Goal: Information Seeking & Learning: Learn about a topic

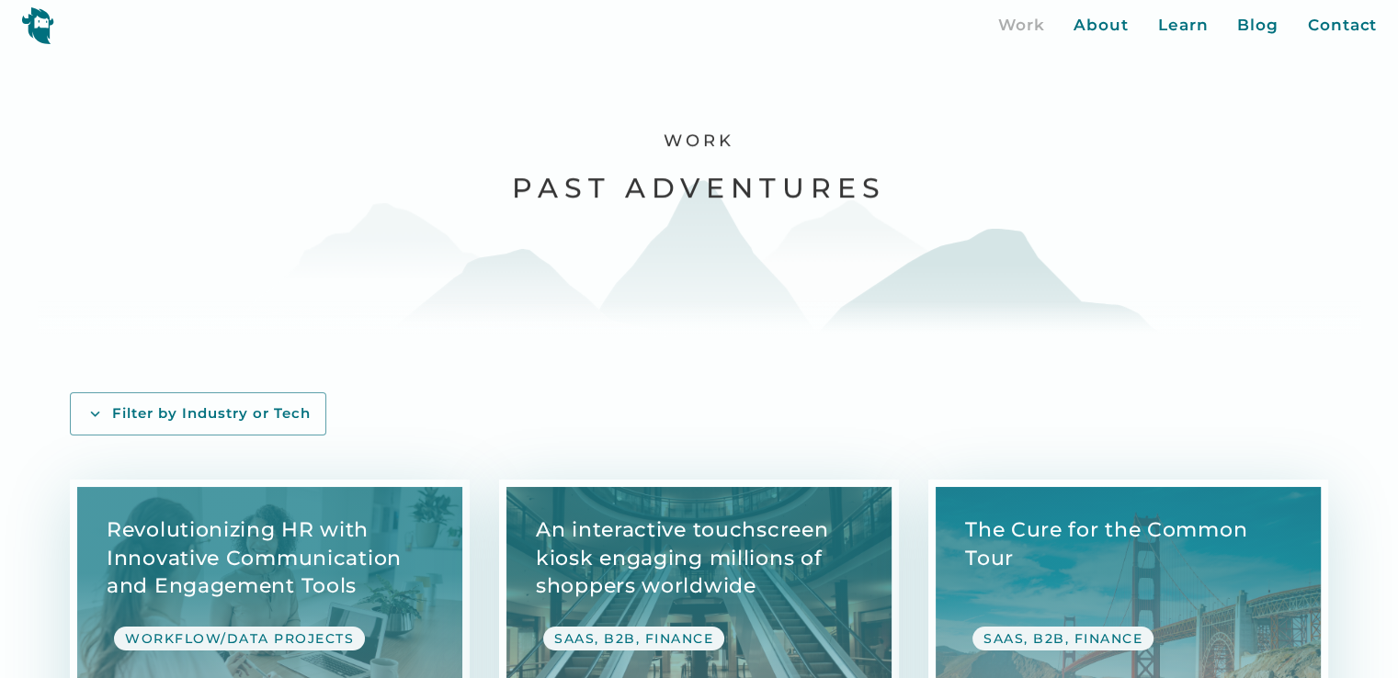
click at [44, 28] on img at bounding box center [37, 25] width 33 height 38
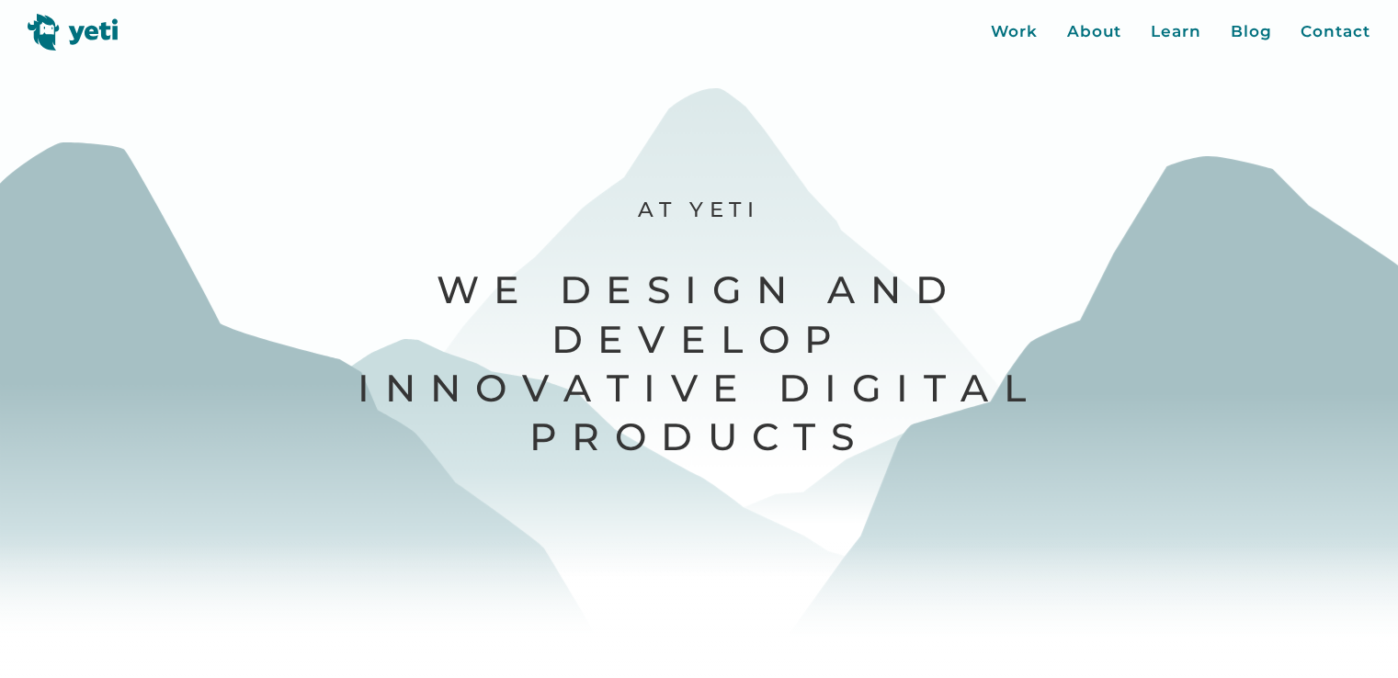
drag, startPoint x: 325, startPoint y: 56, endPoint x: 879, endPoint y: 49, distance: 553.2
click at [783, 58] on div at bounding box center [699, 339] width 1398 height 678
click at [879, 49] on header "Work About Learn Blog Contact Close More... Work About Learn Blog Contact Blog …" at bounding box center [699, 25] width 1398 height 51
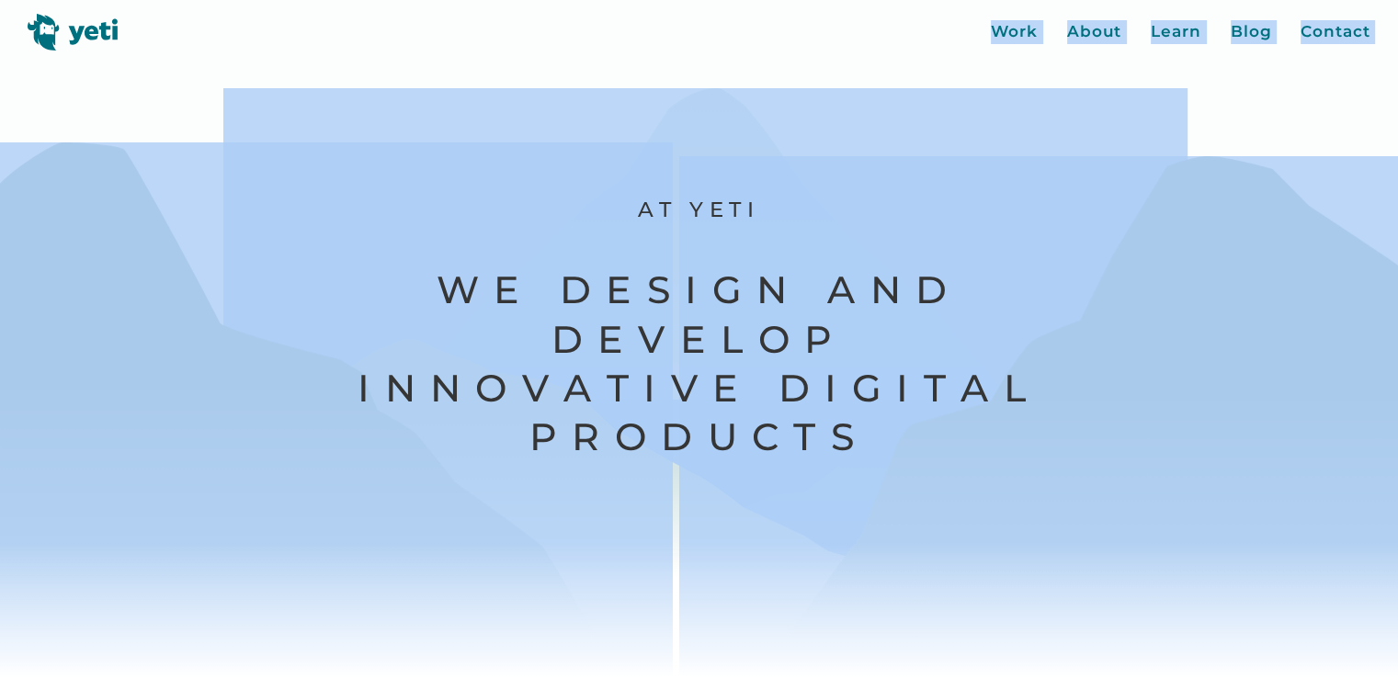
drag, startPoint x: 676, startPoint y: 48, endPoint x: 566, endPoint y: 110, distance: 126.7
click at [568, 110] on div "Work About Learn Blog Contact Close More... Work About Learn Blog Contact Blog …" at bounding box center [699, 339] width 1398 height 678
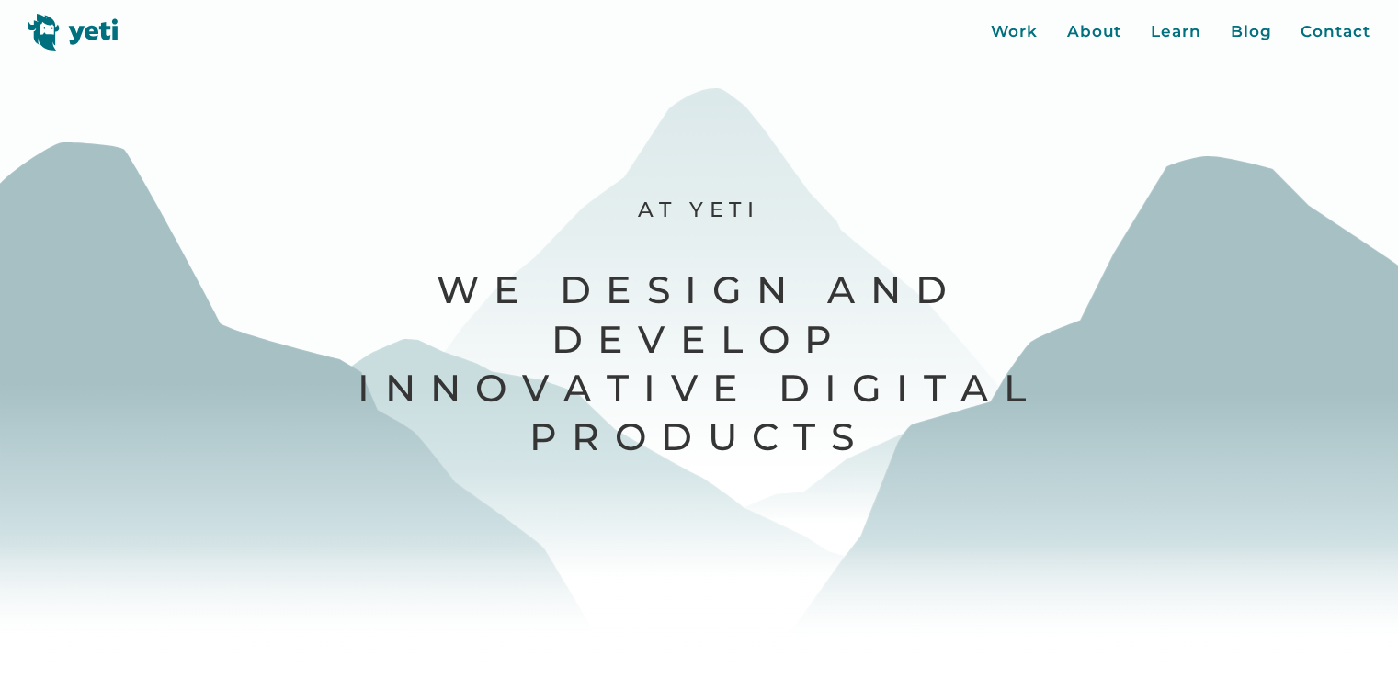
click at [489, 8] on header "Work About Learn Blog Contact Close More... Work About Learn Blog Contact Blog …" at bounding box center [699, 25] width 1398 height 51
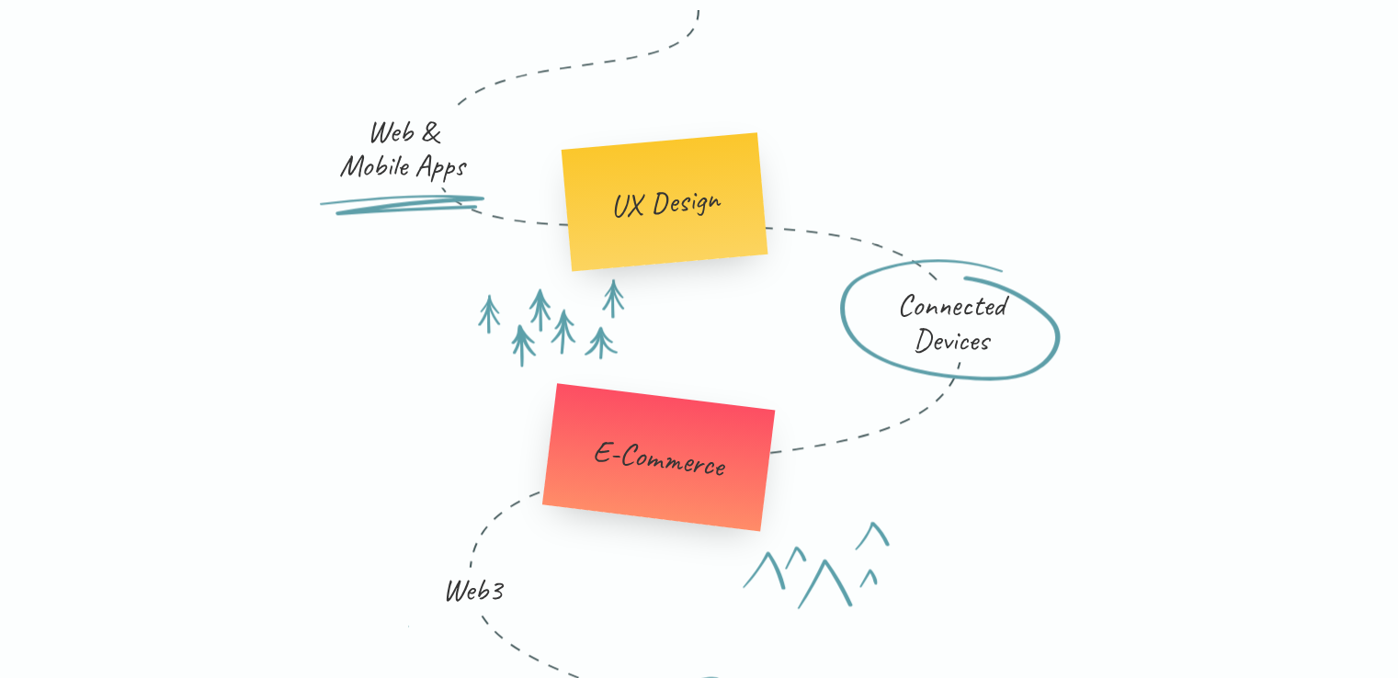
scroll to position [2297, 0]
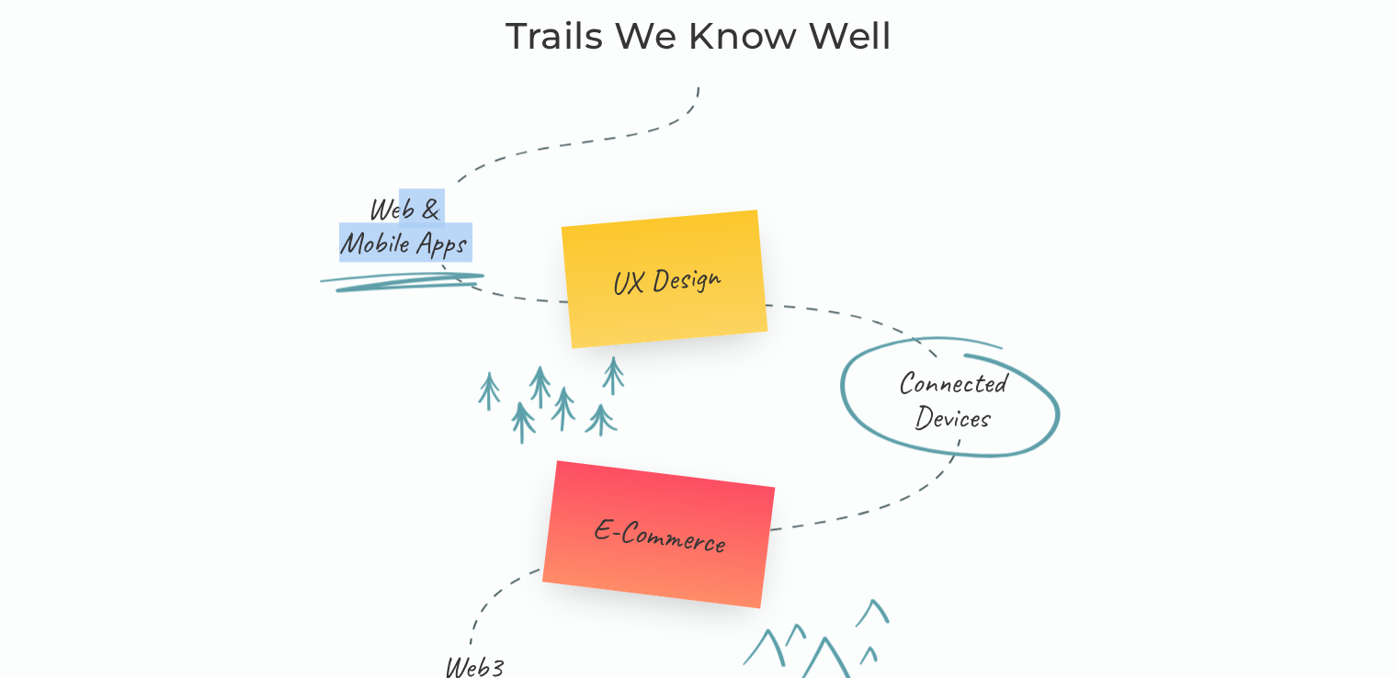
drag, startPoint x: 394, startPoint y: 216, endPoint x: 597, endPoint y: 249, distance: 205.8
click at [572, 254] on div "Web & Mobile Apps UX Design Connected Devices E-Commerce Web3" at bounding box center [698, 414] width 882 height 655
drag, startPoint x: 665, startPoint y: 247, endPoint x: 668, endPoint y: 308, distance: 60.7
click at [668, 308] on div "UX Design" at bounding box center [664, 280] width 207 height 140
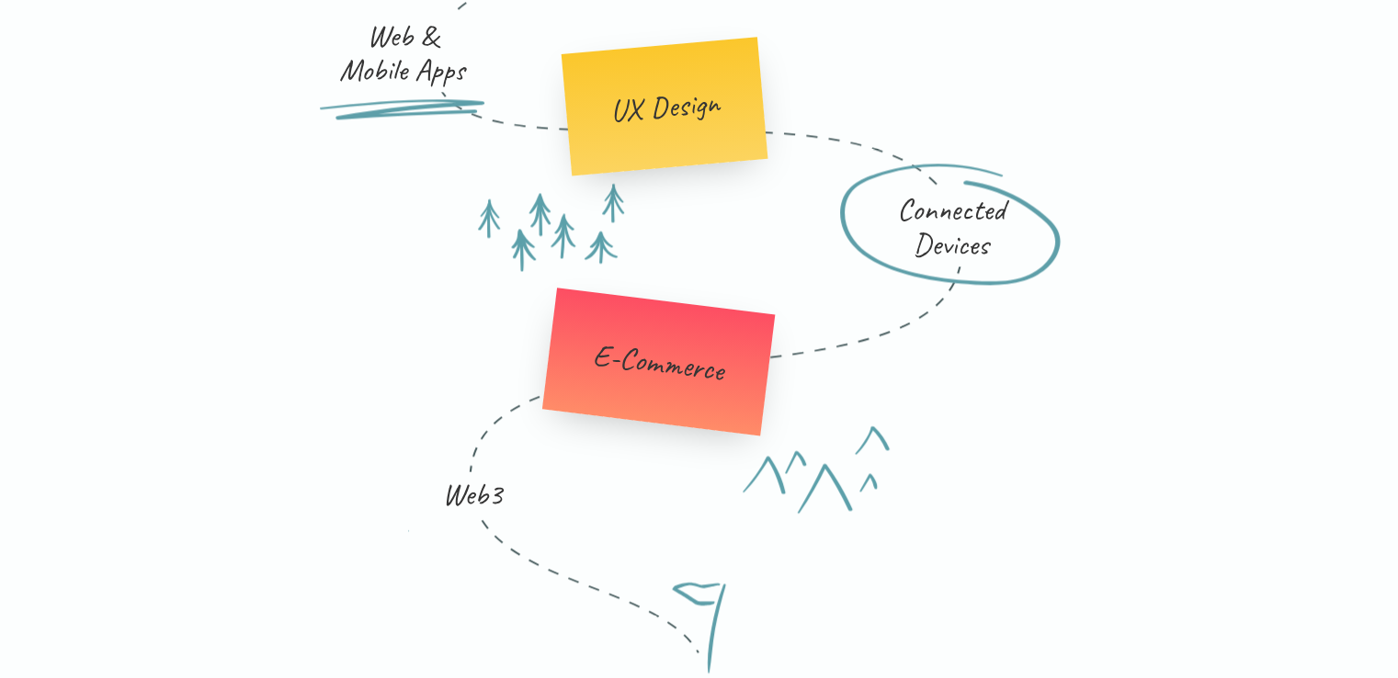
scroll to position [2481, 0]
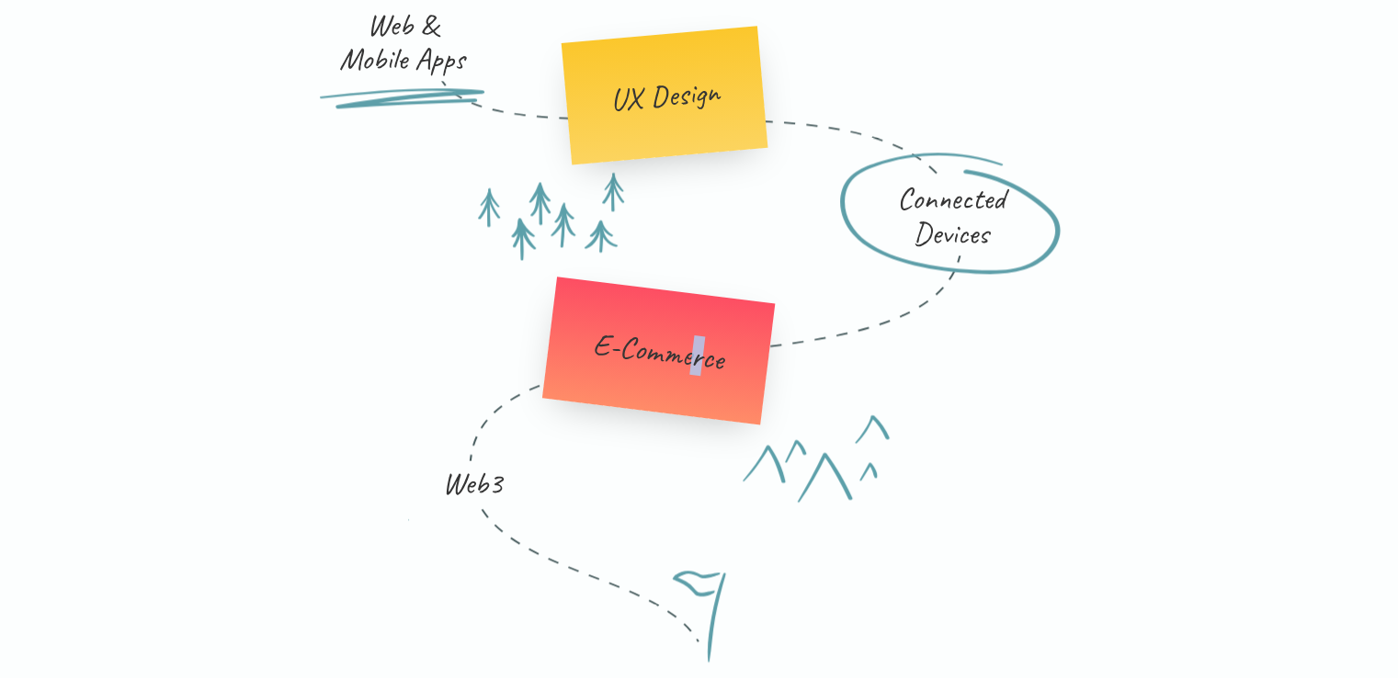
drag, startPoint x: 709, startPoint y: 337, endPoint x: 688, endPoint y: 370, distance: 39.3
click at [688, 370] on div "E-Commerce" at bounding box center [659, 351] width 134 height 51
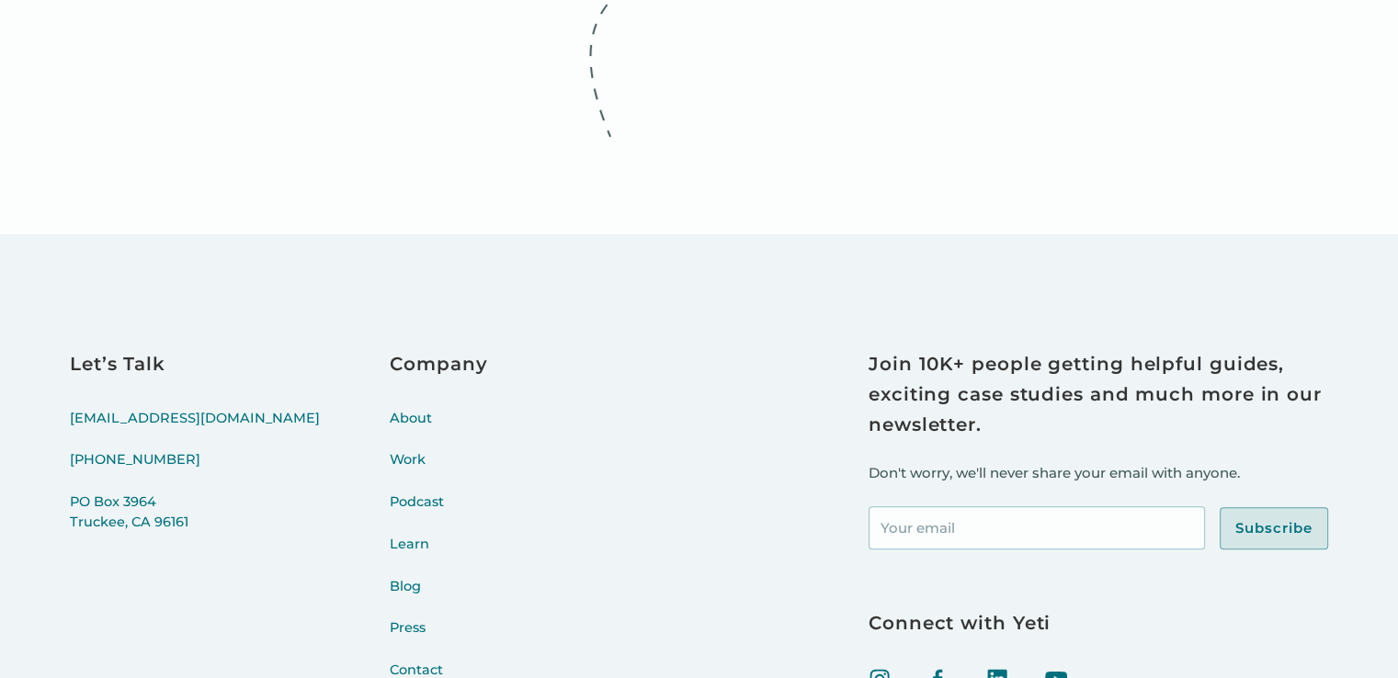
scroll to position [7758, 0]
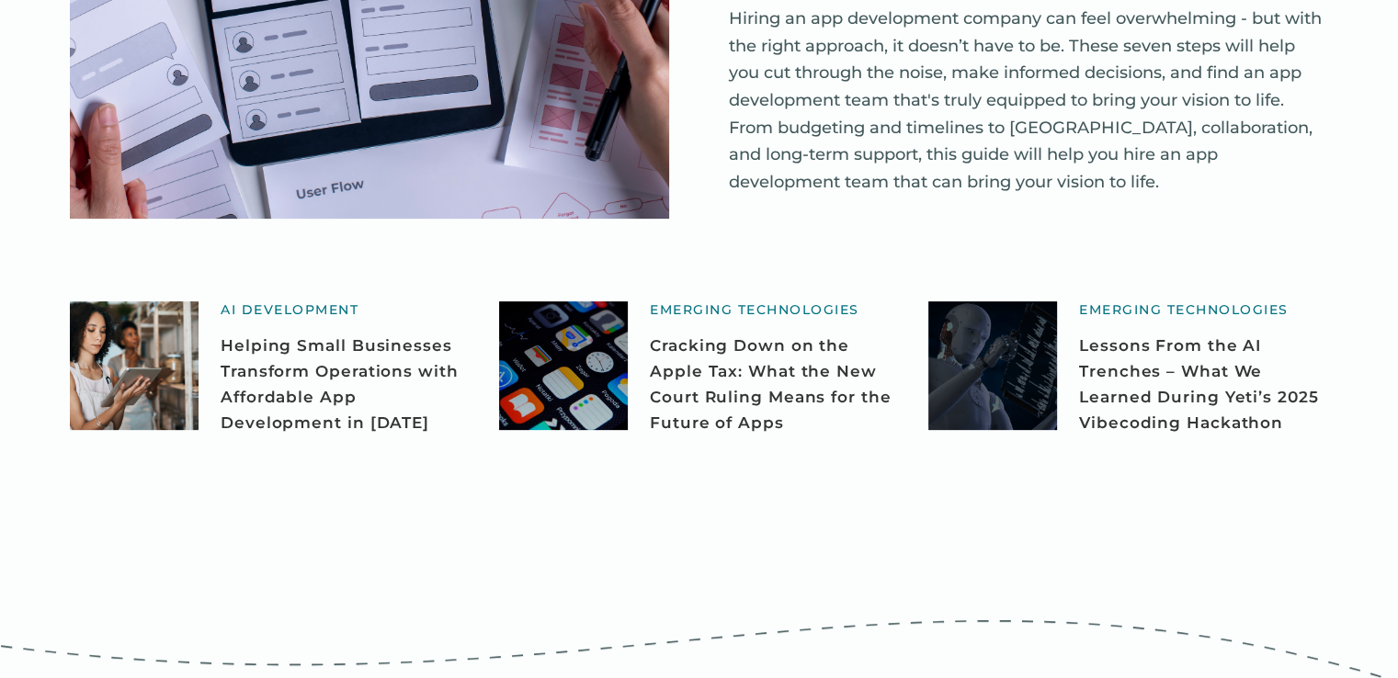
scroll to position [551, 0]
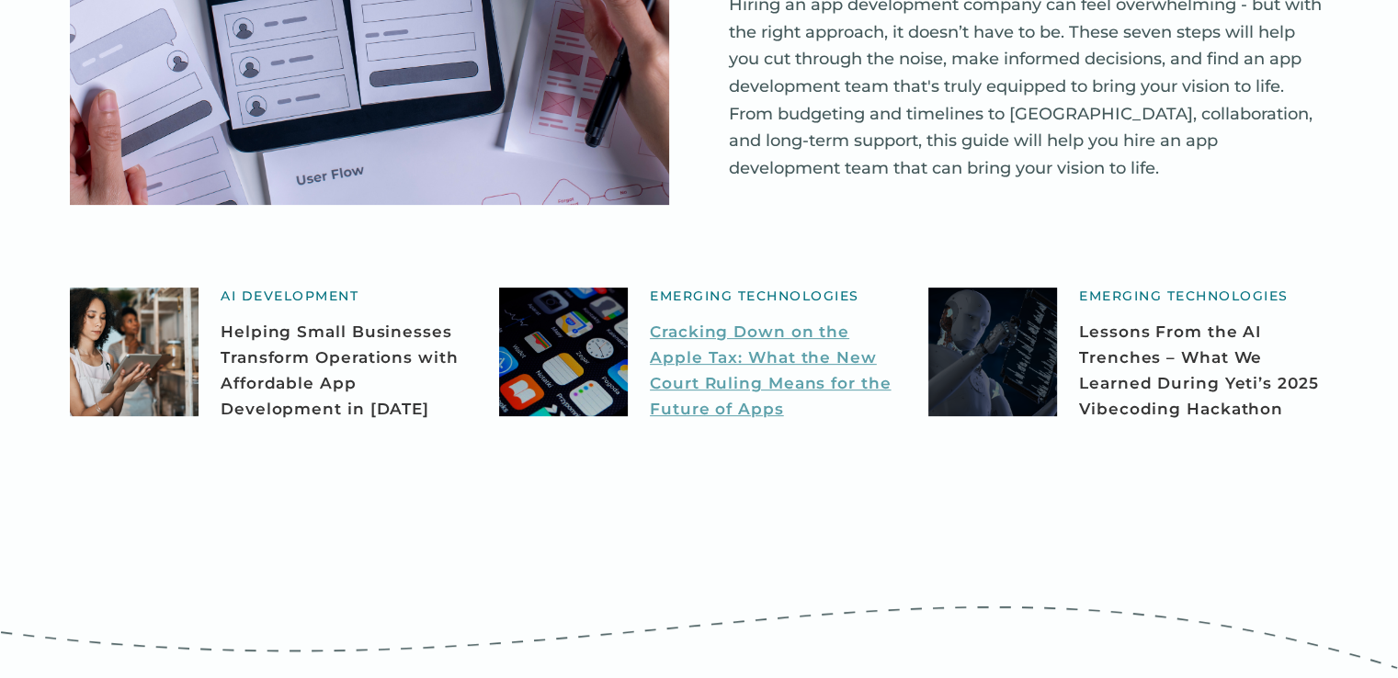
click at [667, 319] on link "Cracking Down on the Apple Tax: What the New Court Ruling Means for the Future …" at bounding box center [774, 370] width 249 height 103
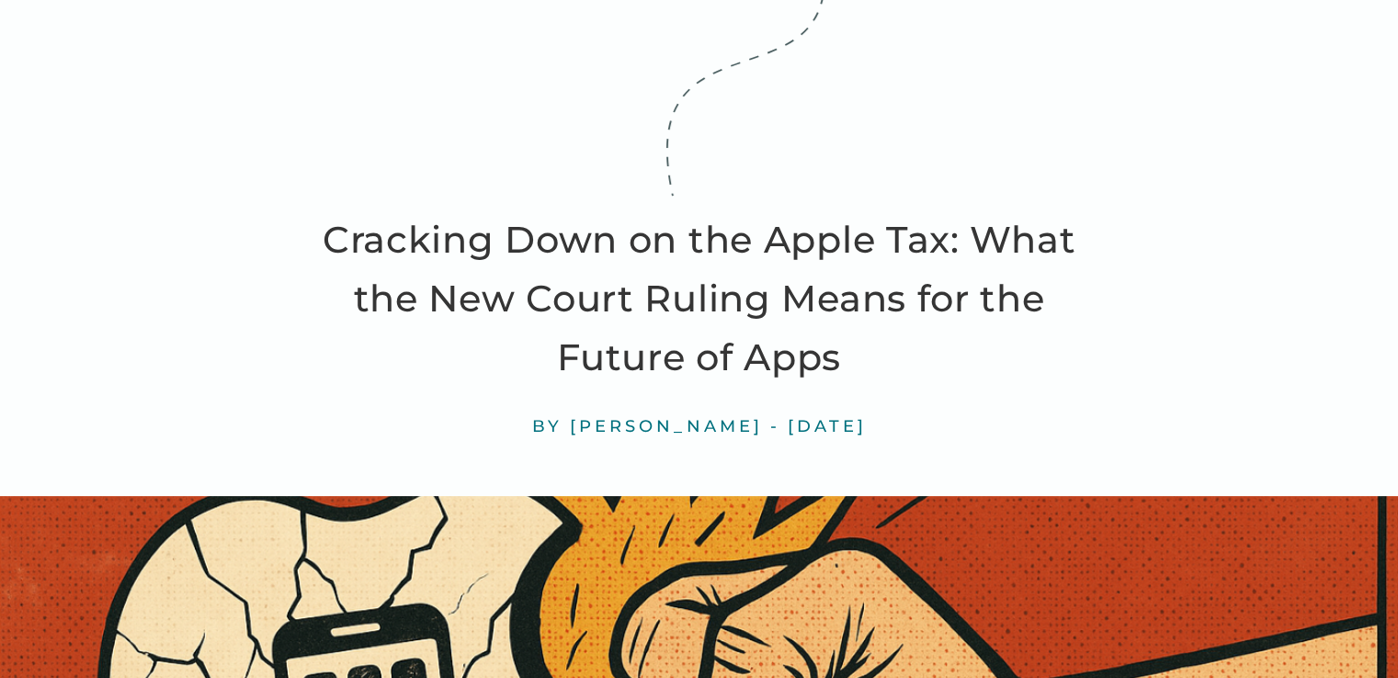
scroll to position [184, 0]
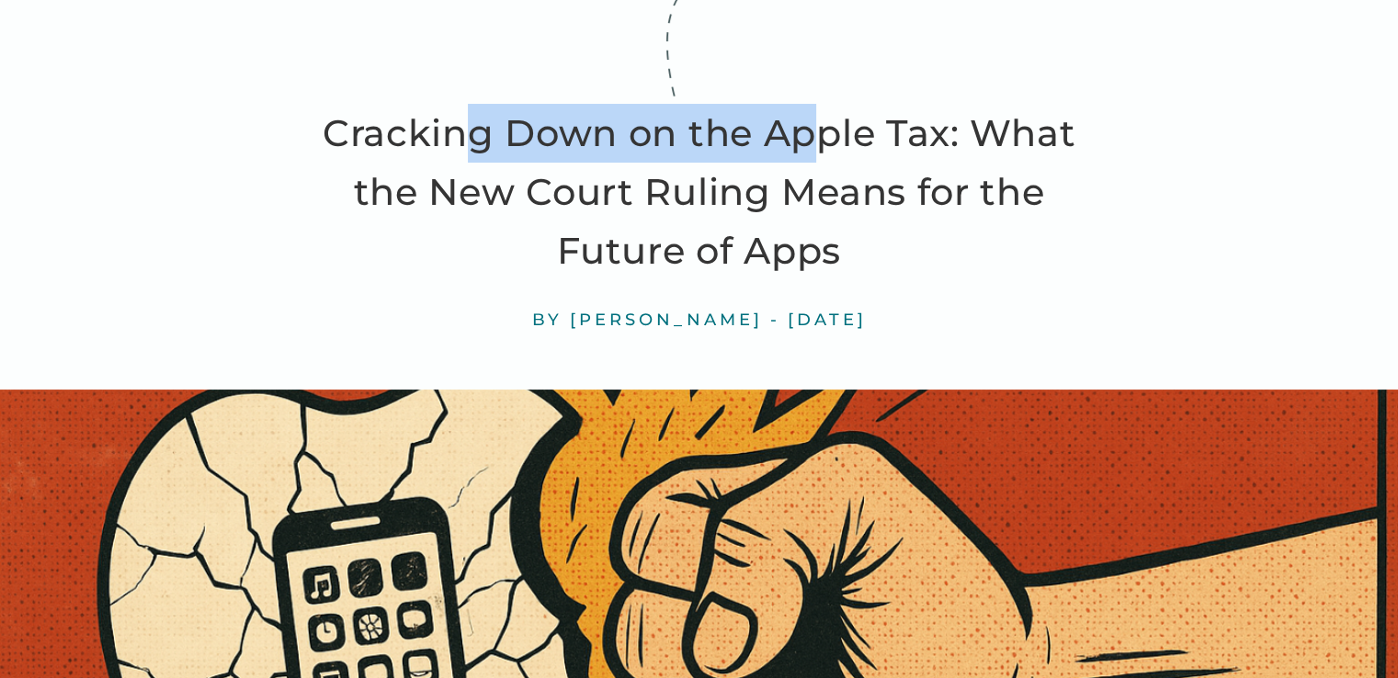
drag, startPoint x: 465, startPoint y: 130, endPoint x: 921, endPoint y: 142, distance: 455.9
click at [827, 137] on h1 "Cracking Down on the Apple Tax: What the New Court Ruling Means for the Future …" at bounding box center [699, 192] width 827 height 176
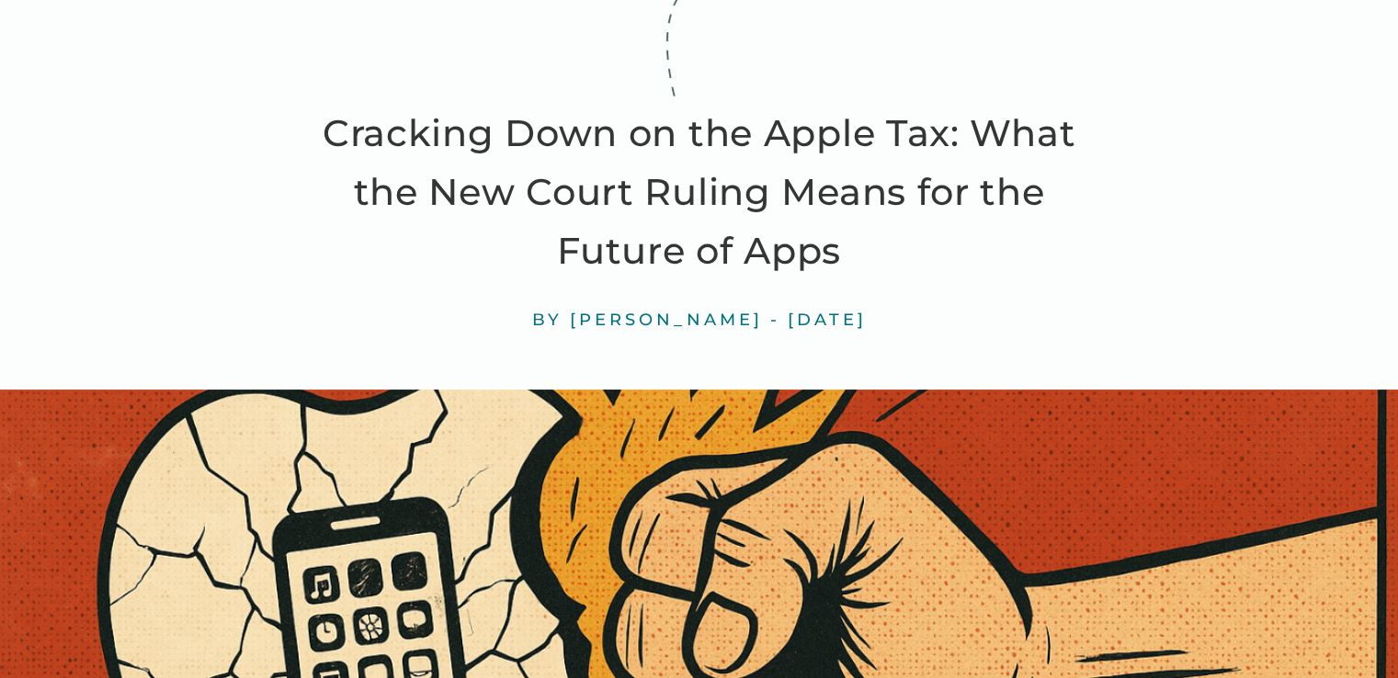
click at [922, 142] on h1 "Cracking Down on the Apple Tax: What the New Court Ruling Means for the Future …" at bounding box center [699, 192] width 827 height 176
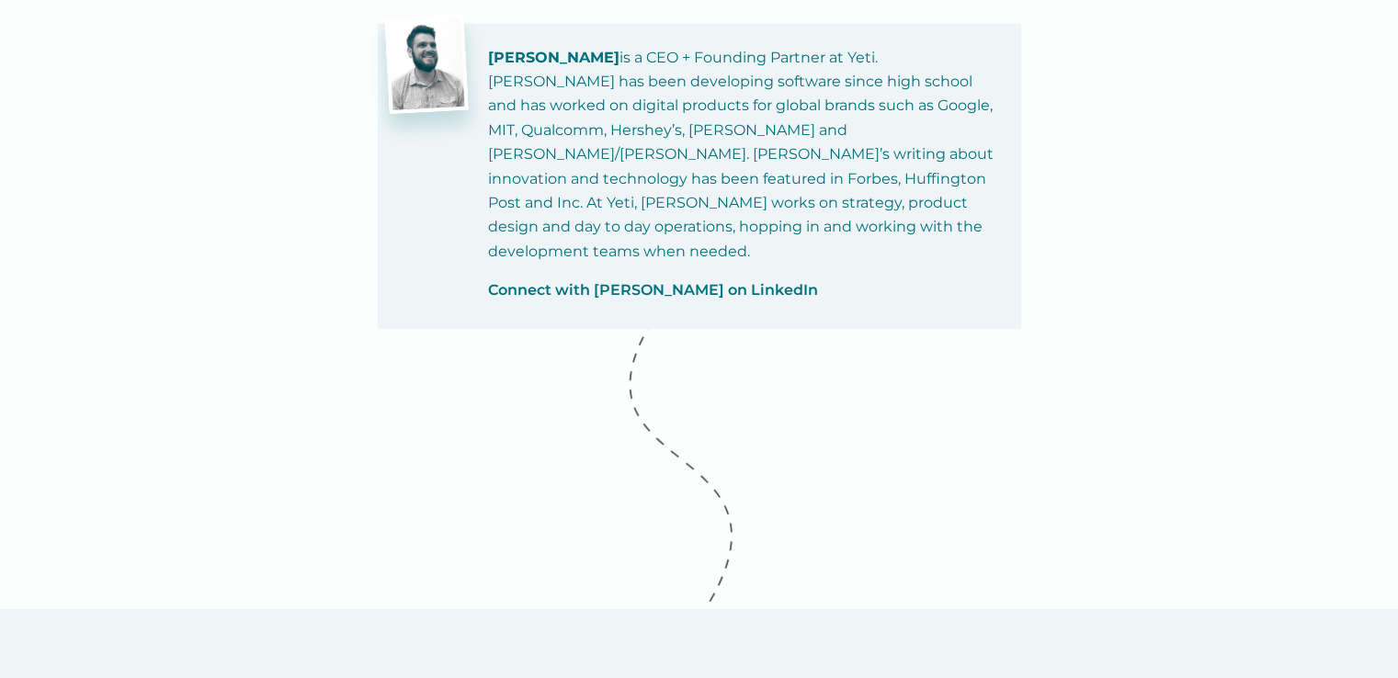
scroll to position [5146, 0]
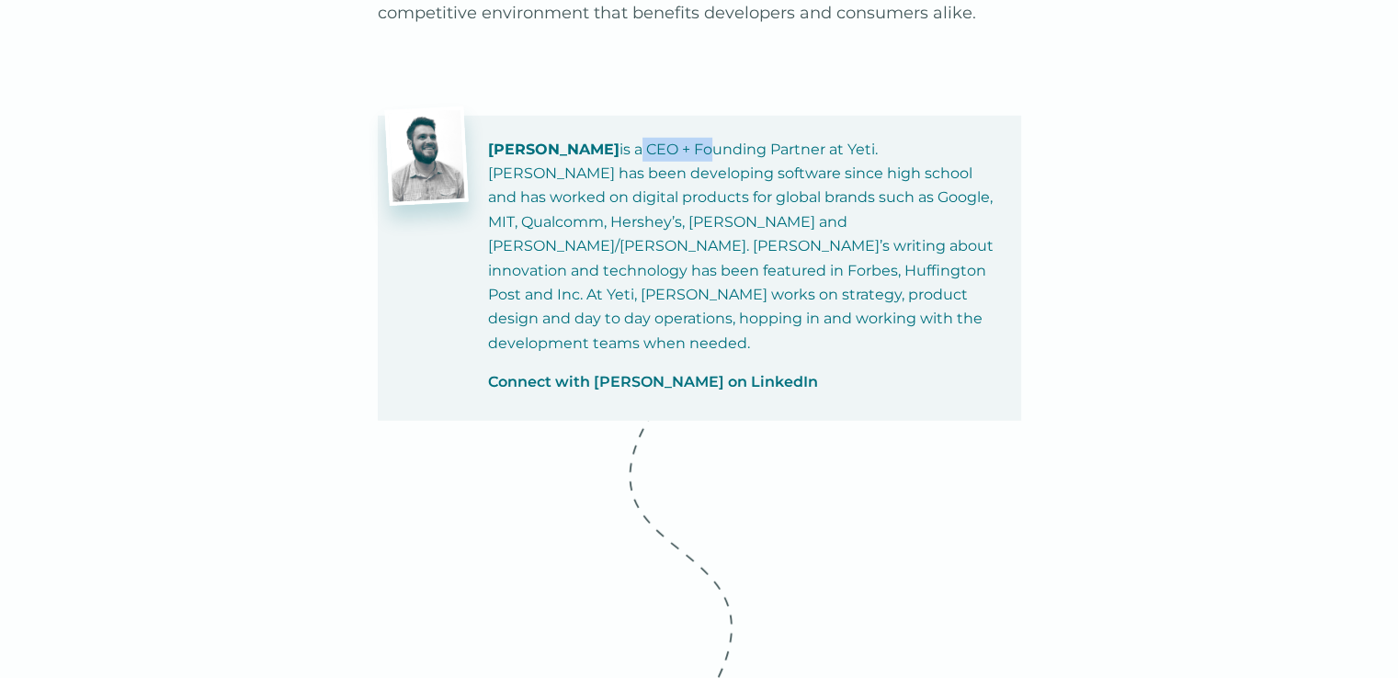
drag, startPoint x: 640, startPoint y: 130, endPoint x: 723, endPoint y: 130, distance: 83.6
click at [687, 138] on p "Tony Scherba is a CEO + Founding Partner at Yeti. Tony has been developing soft…" at bounding box center [743, 247] width 511 height 219
click at [731, 138] on p "Tony Scherba is a CEO + Founding Partner at Yeti. Tony has been developing soft…" at bounding box center [743, 247] width 511 height 219
drag, startPoint x: 776, startPoint y: 124, endPoint x: 807, endPoint y: 122, distance: 31.3
click at [806, 138] on p "Tony Scherba is a CEO + Founding Partner at Yeti. Tony has been developing soft…" at bounding box center [743, 247] width 511 height 219
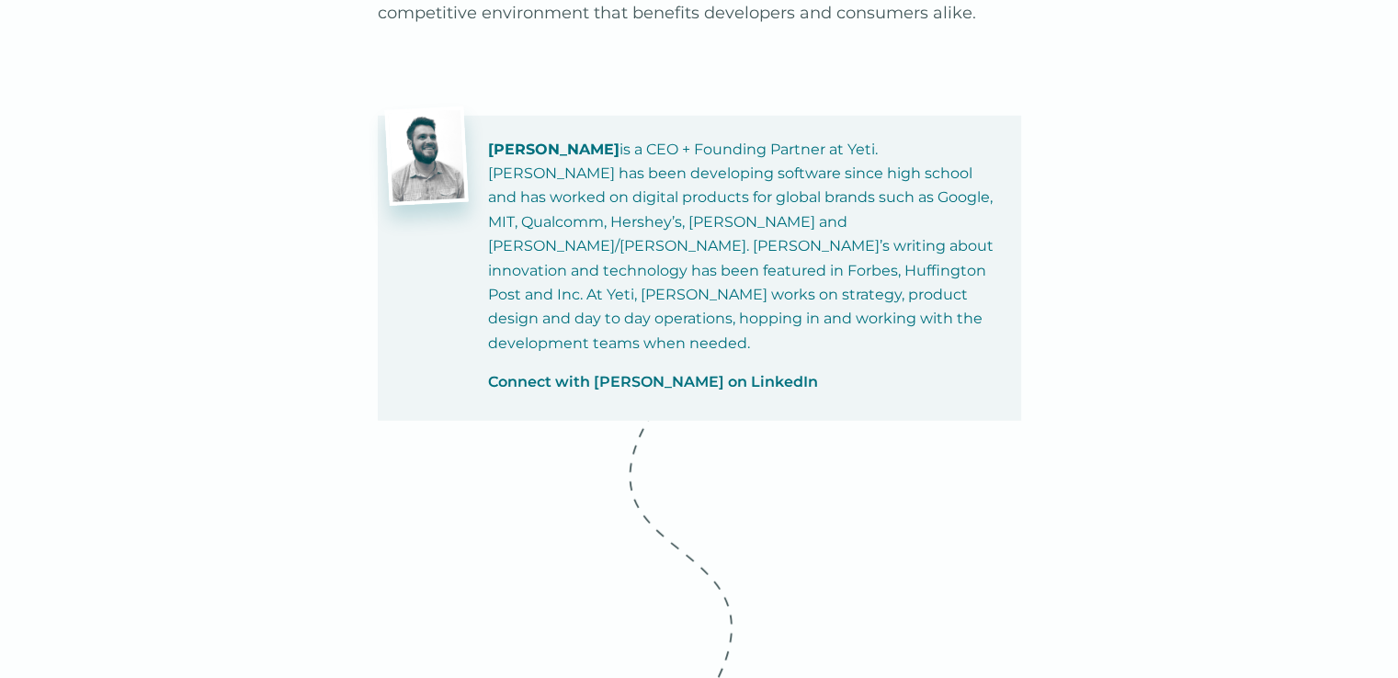
click at [850, 138] on p "Tony Scherba is a CEO + Founding Partner at Yeti. Tony has been developing soft…" at bounding box center [743, 247] width 511 height 219
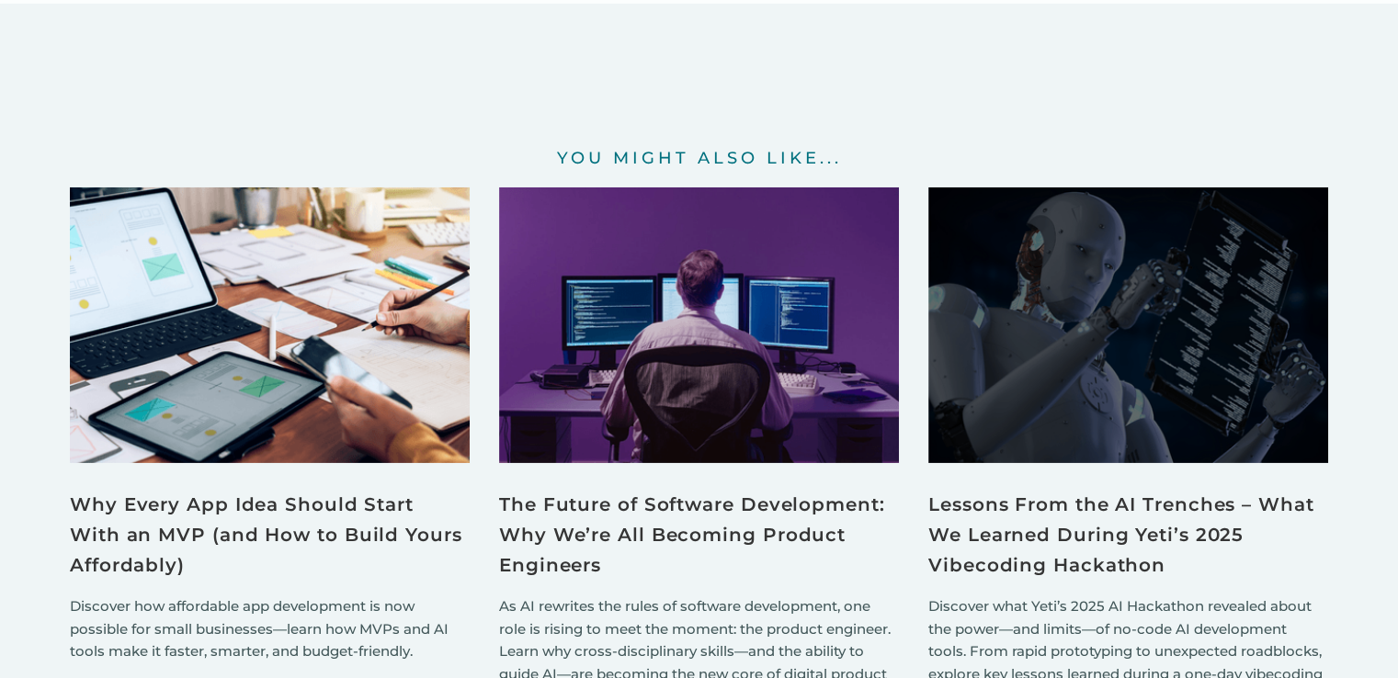
scroll to position [5973, 0]
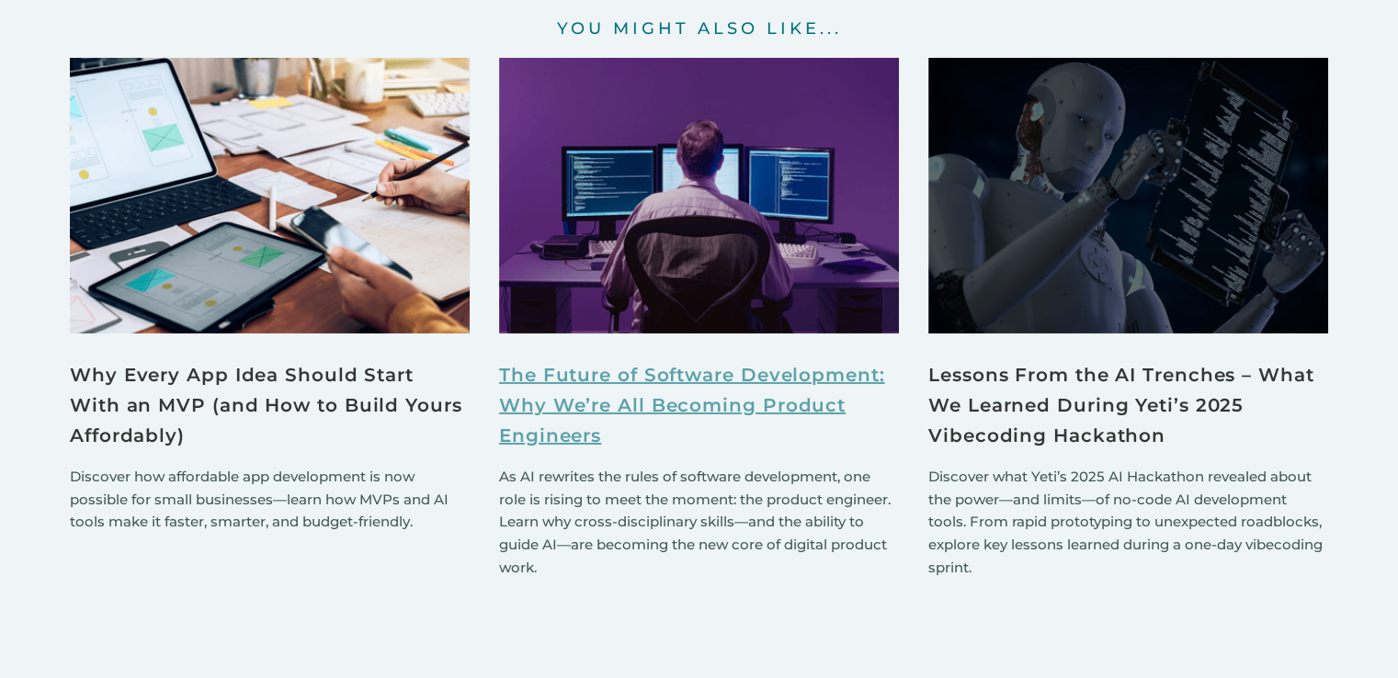
click at [662, 360] on link "The Future of Software Development: Why We’re All Becoming Product Engineers" at bounding box center [699, 405] width 400 height 91
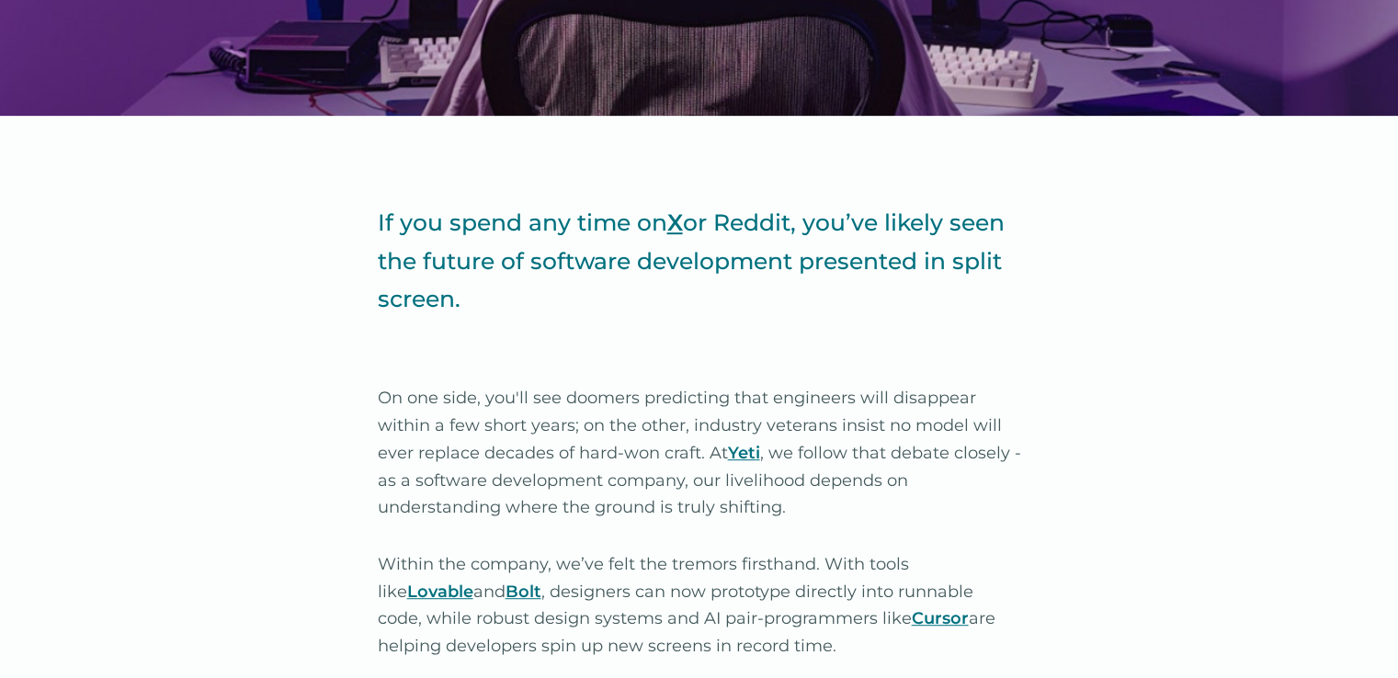
scroll to position [827, 0]
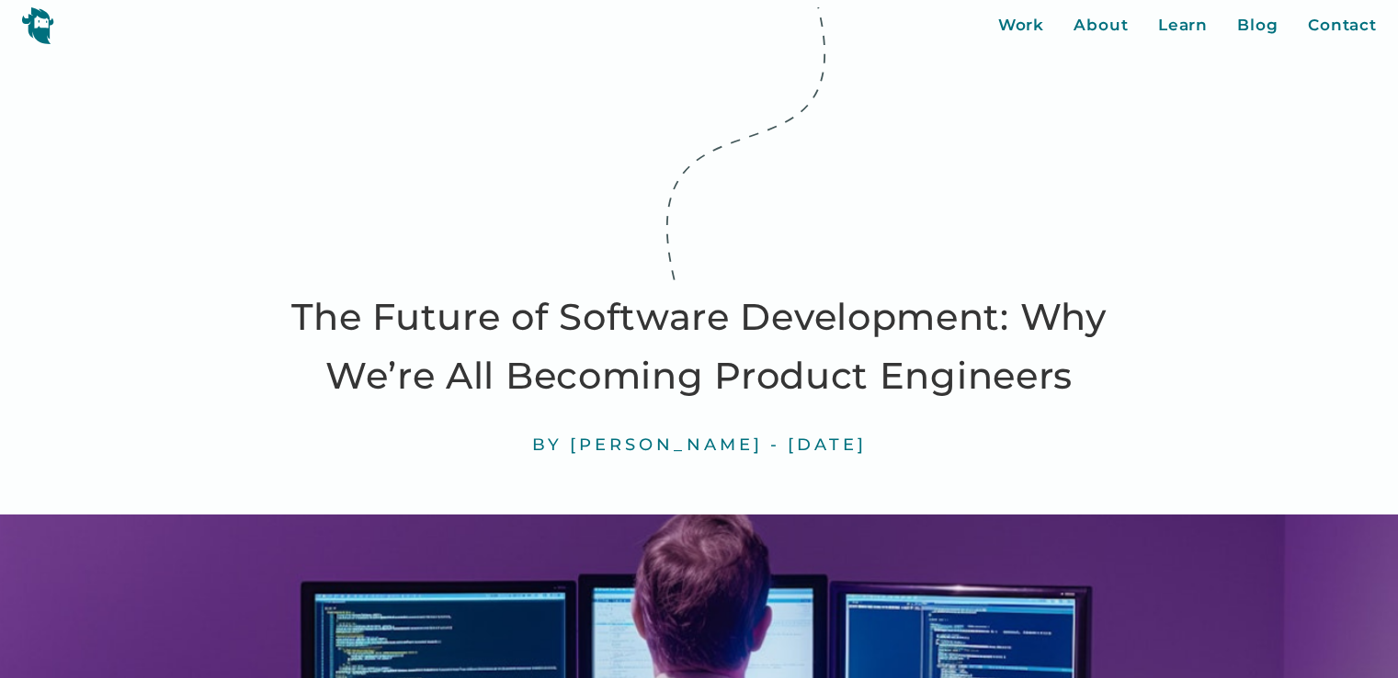
scroll to position [1195, 0]
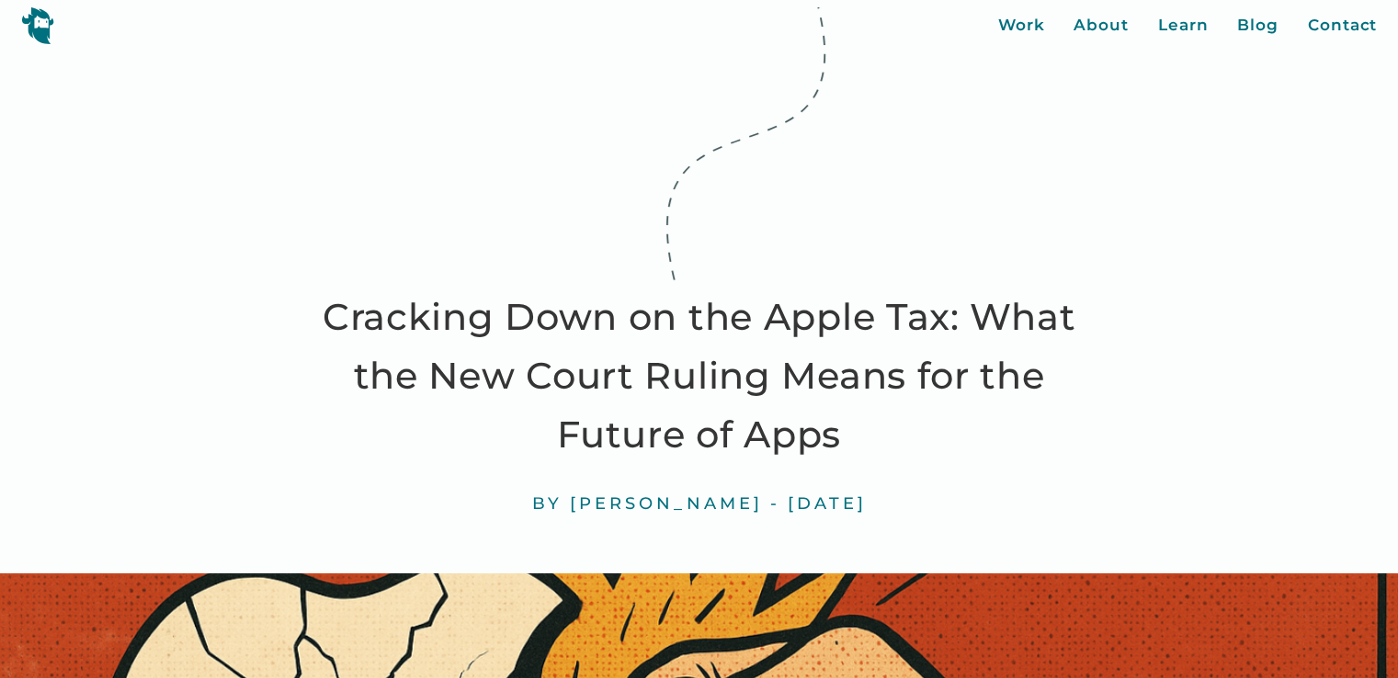
click at [48, 27] on img at bounding box center [37, 25] width 33 height 38
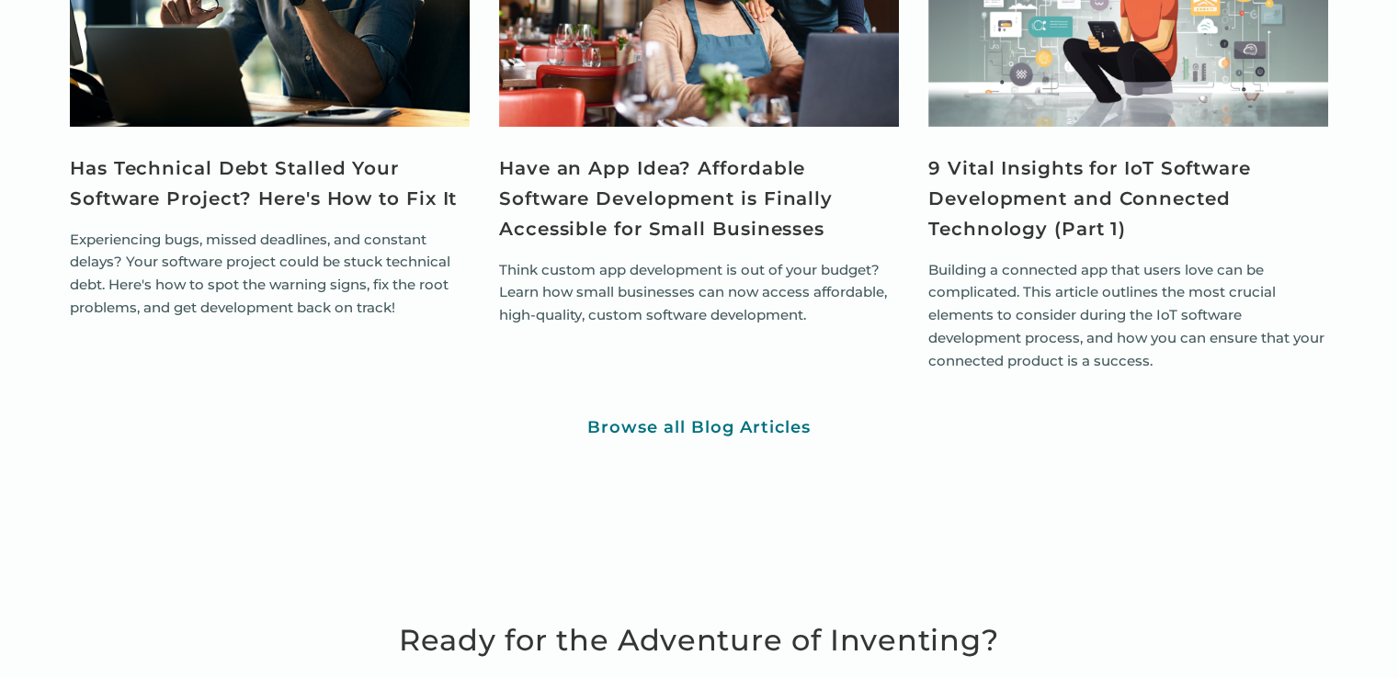
scroll to position [6708, 0]
